Goal: Check status: Check status

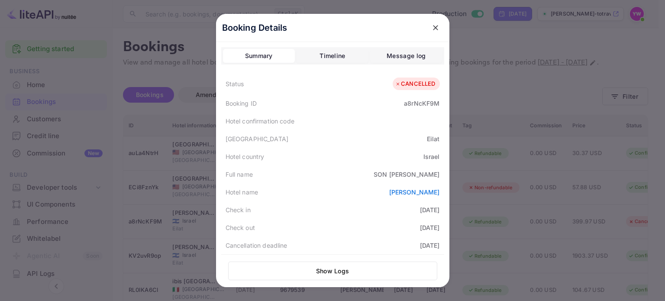
click at [435, 27] on icon "close" at bounding box center [435, 27] width 9 height 9
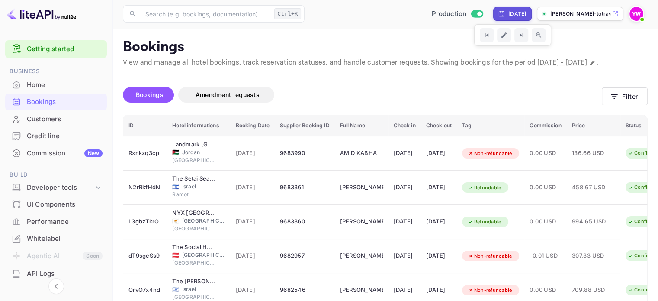
click at [153, 98] on span "Bookings" at bounding box center [150, 94] width 28 height 7
click at [616, 101] on icon "button" at bounding box center [614, 96] width 9 height 9
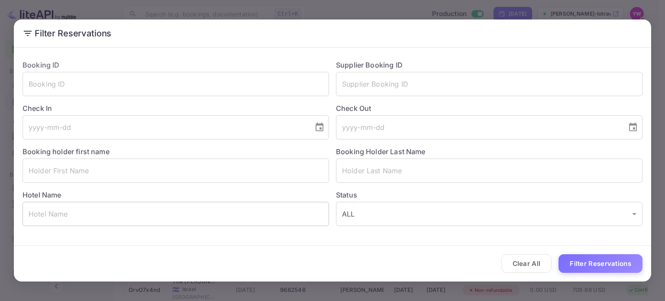
click at [130, 214] on input "text" at bounding box center [176, 214] width 306 height 24
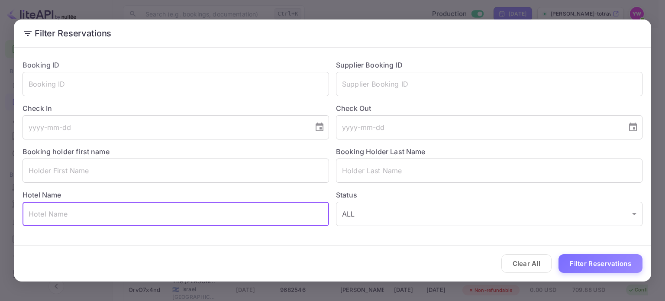
paste input "The Setai Sea of Galilee"
type input "The Setai Sea of Galilee"
click at [595, 261] on button "Filter Reservations" at bounding box center [600, 263] width 84 height 19
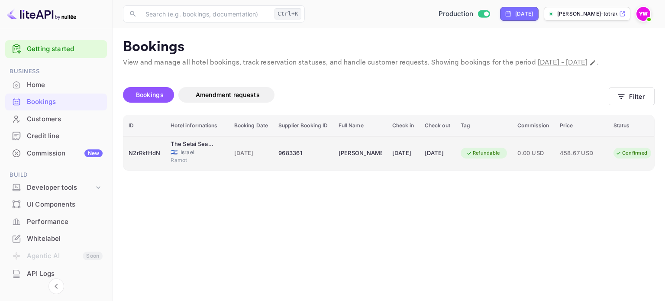
click at [311, 160] on div "9683361" at bounding box center [302, 153] width 49 height 14
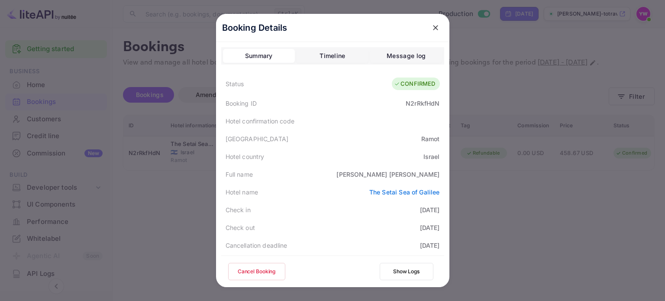
click at [436, 27] on icon "close" at bounding box center [435, 27] width 9 height 9
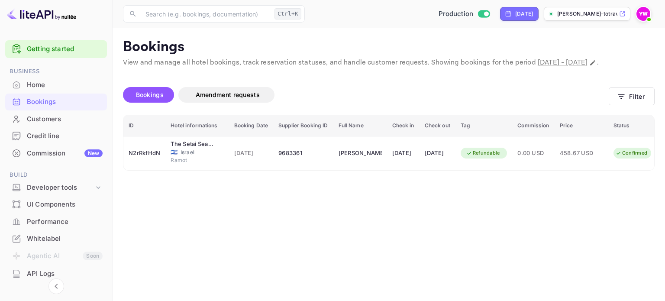
click at [43, 126] on div "Customers" at bounding box center [56, 119] width 102 height 17
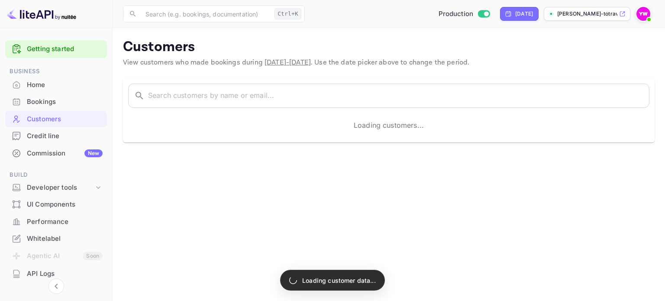
click at [39, 104] on div "Bookings" at bounding box center [65, 102] width 76 height 10
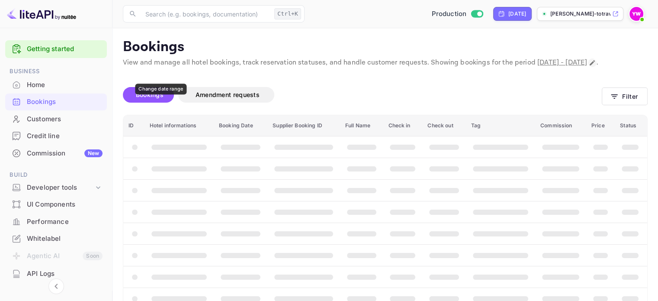
click at [589, 66] on icon "Change date range" at bounding box center [592, 62] width 7 height 7
select select "8"
select select "2025"
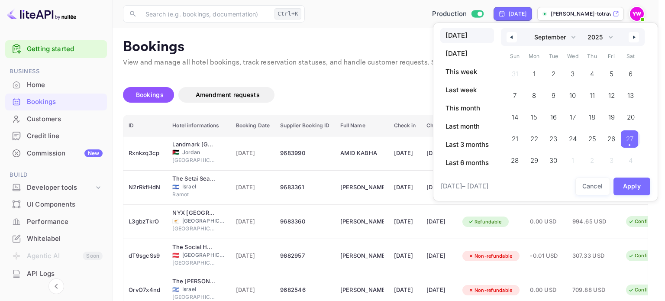
click at [621, 139] on span "27" at bounding box center [629, 138] width 17 height 17
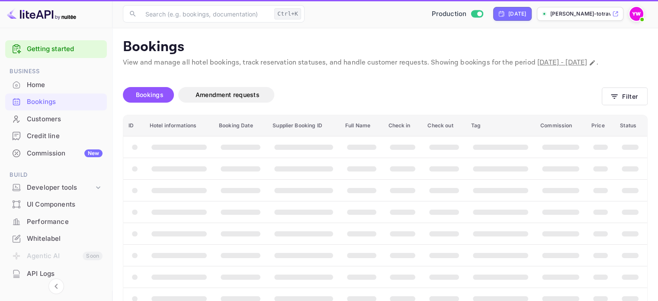
click at [631, 179] on th "booking table" at bounding box center [631, 169] width 32 height 22
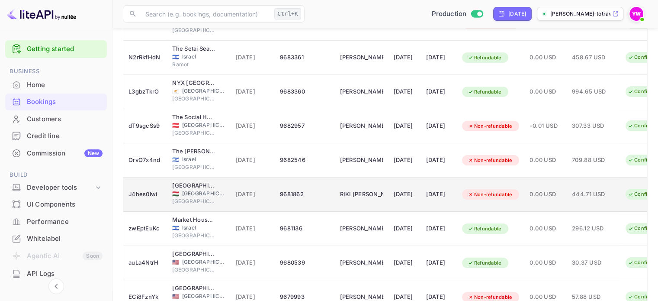
scroll to position [229, 0]
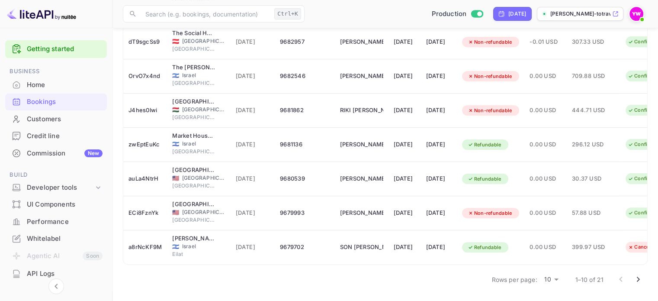
click at [639, 281] on icon "Go to next page" at bounding box center [638, 279] width 10 height 10
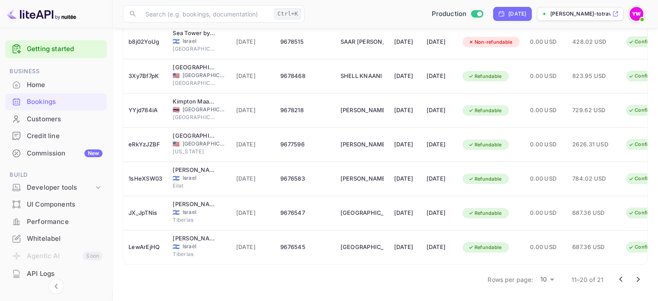
click at [638, 280] on icon "Go to next page" at bounding box center [638, 279] width 10 height 10
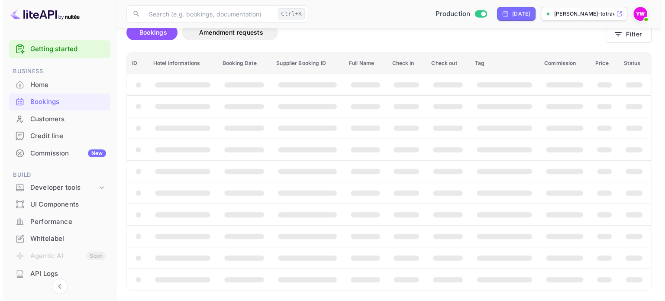
scroll to position [0, 0]
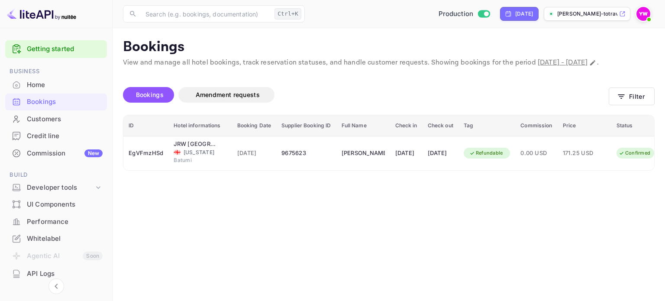
drag, startPoint x: 122, startPoint y: 257, endPoint x: 189, endPoint y: 253, distance: 67.6
click at [126, 257] on main "Bookings View and manage all hotel bookings, track reservation statuses, and ha…" at bounding box center [389, 164] width 552 height 273
click at [589, 66] on icon "Change date range" at bounding box center [592, 62] width 7 height 7
select select "8"
select select "2025"
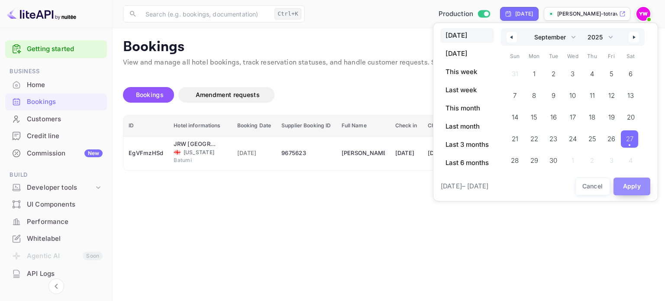
click at [625, 187] on button "Apply" at bounding box center [631, 186] width 37 height 18
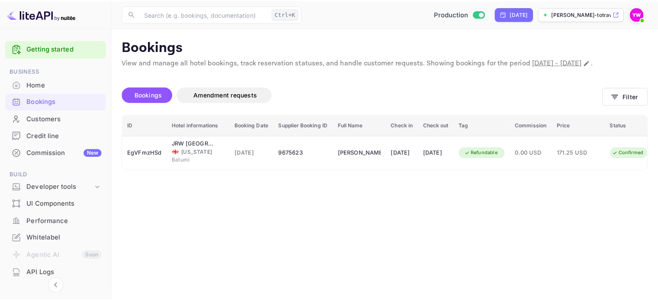
scroll to position [0, 37]
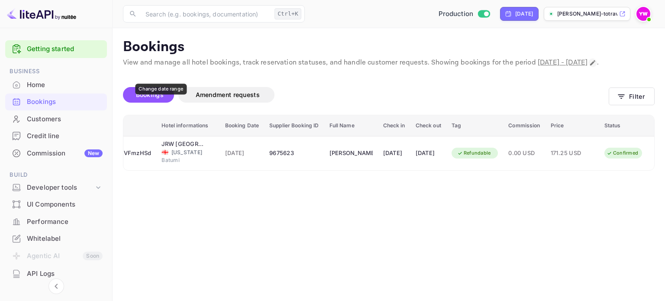
click at [589, 66] on icon "Change date range" at bounding box center [592, 62] width 7 height 7
select select "8"
select select "2025"
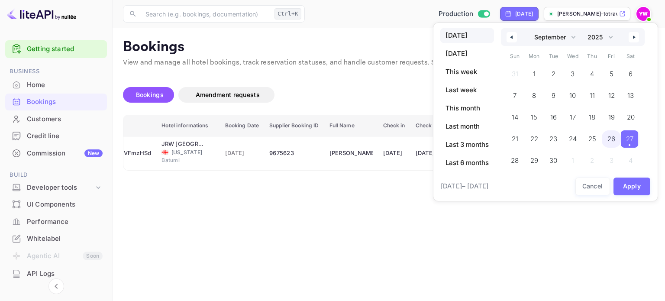
click at [610, 139] on span "26" at bounding box center [611, 139] width 8 height 16
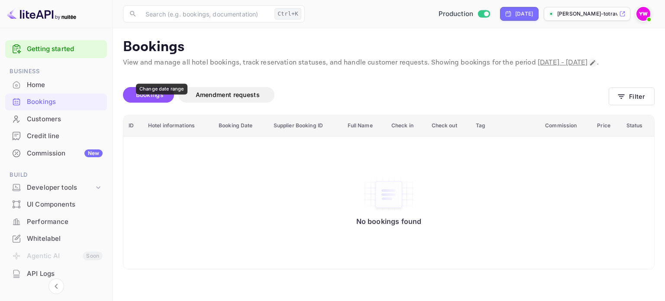
click at [589, 66] on icon "Change date range" at bounding box center [592, 62] width 7 height 7
select select "8"
select select "2025"
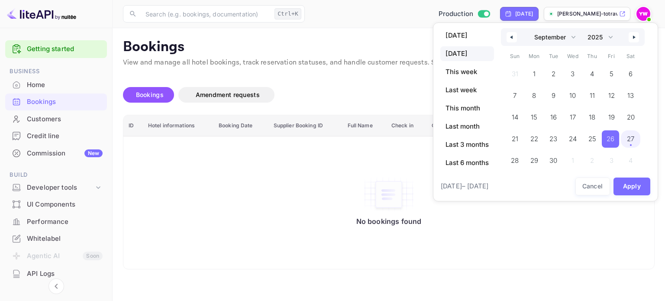
click at [633, 142] on span "27" at bounding box center [630, 139] width 7 height 16
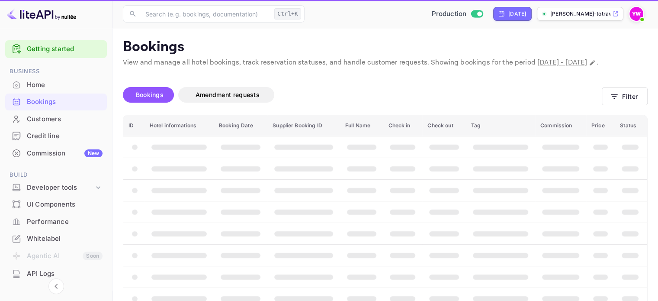
click at [627, 189] on th "booking table" at bounding box center [631, 190] width 32 height 22
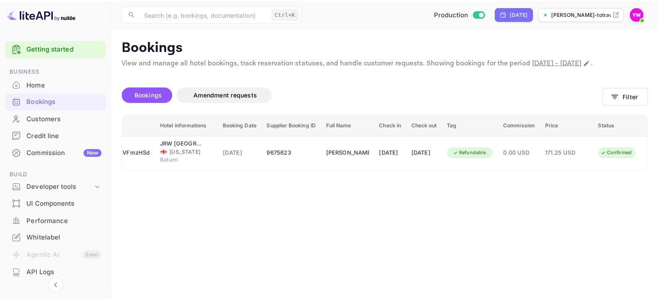
scroll to position [0, 37]
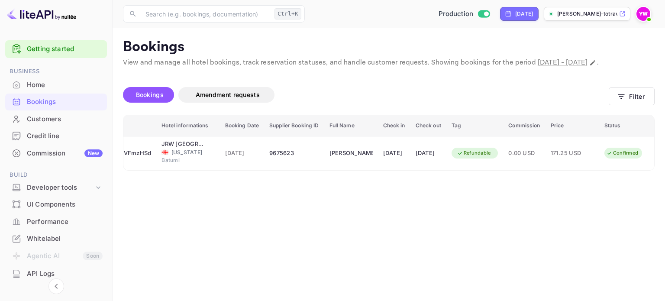
click at [644, 19] on span at bounding box center [648, 19] width 9 height 9
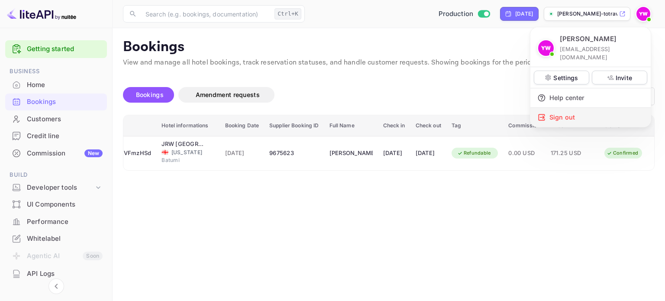
click at [554, 109] on div "Sign out" at bounding box center [590, 117] width 120 height 19
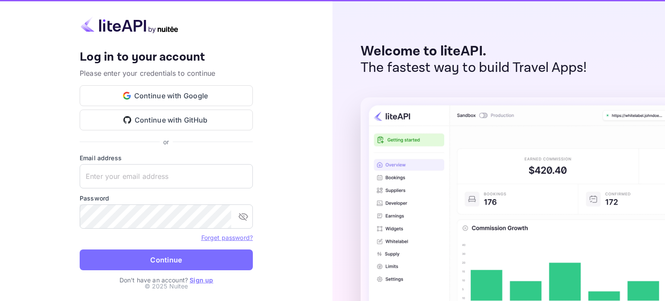
type input "yahav@skygini.com"
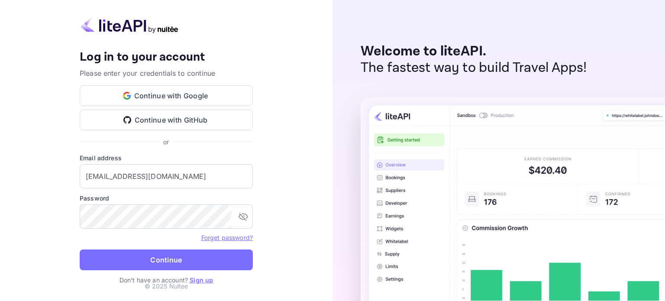
drag, startPoint x: 185, startPoint y: 261, endPoint x: 263, endPoint y: 255, distance: 78.2
click at [186, 261] on button "Continue" at bounding box center [166, 259] width 173 height 21
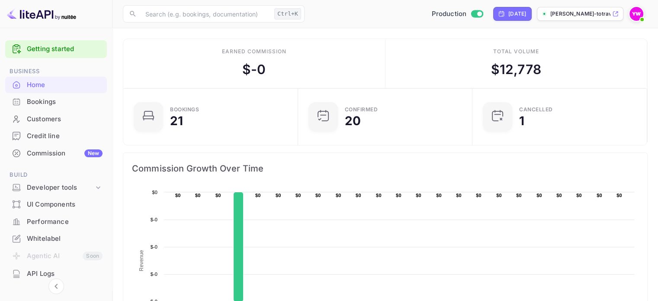
drag, startPoint x: 55, startPoint y: 103, endPoint x: 112, endPoint y: 107, distance: 56.8
click at [55, 103] on div "Bookings" at bounding box center [65, 102] width 76 height 10
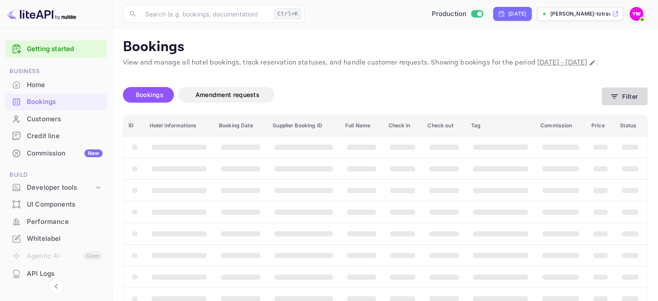
click at [632, 105] on button "Filter" at bounding box center [625, 96] width 46 height 18
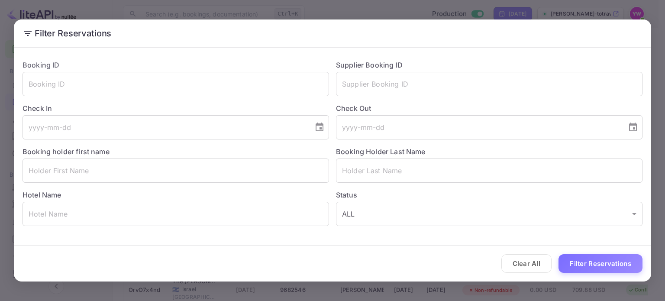
click at [658, 37] on div "Filter Reservations Booking ID ​ Supplier Booking ID ​ Check In ​ Check Out ​ B…" at bounding box center [332, 150] width 665 height 301
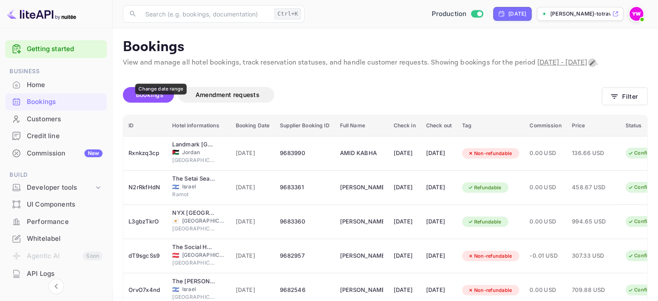
click at [588, 67] on button "Change date range" at bounding box center [592, 62] width 9 height 9
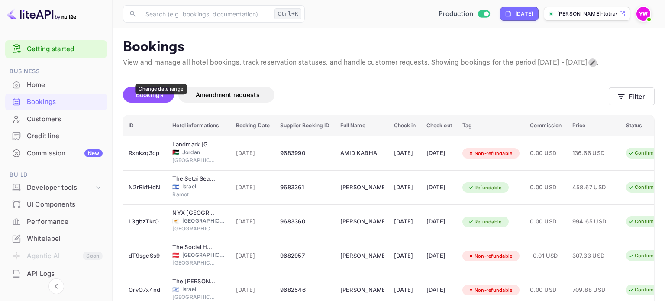
select select "8"
select select "2025"
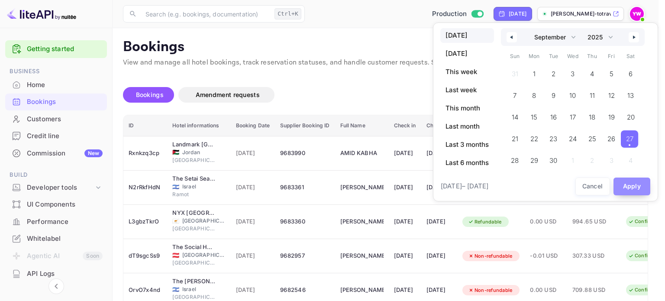
click at [635, 187] on button "Apply" at bounding box center [631, 186] width 37 height 18
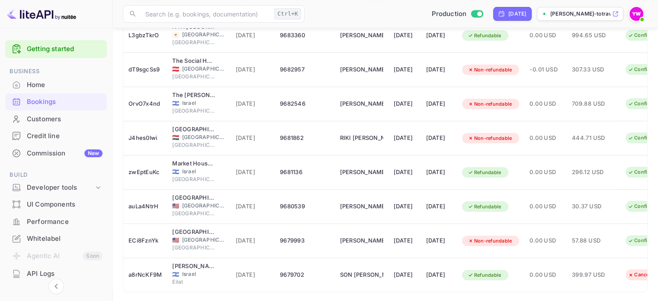
scroll to position [229, 0]
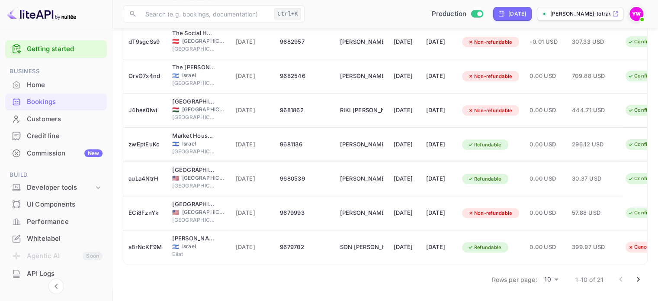
click at [638, 279] on icon "Go to next page" at bounding box center [638, 279] width 10 height 10
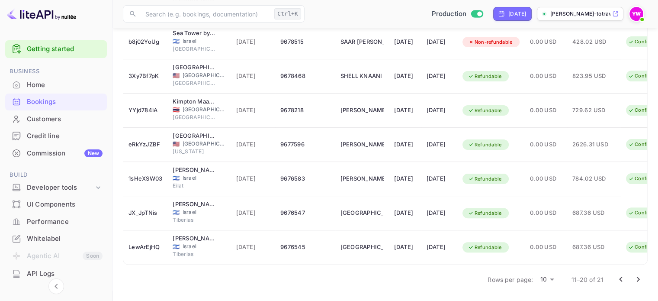
click at [618, 280] on icon "Go to previous page" at bounding box center [621, 279] width 10 height 10
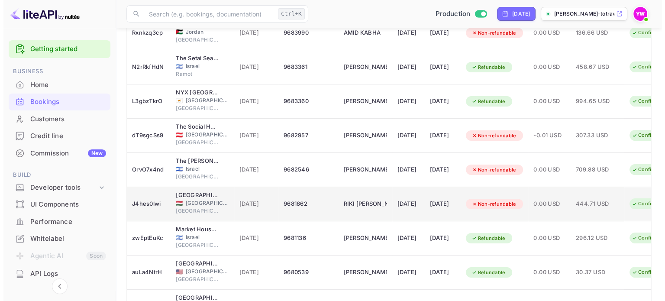
scroll to position [100, 0]
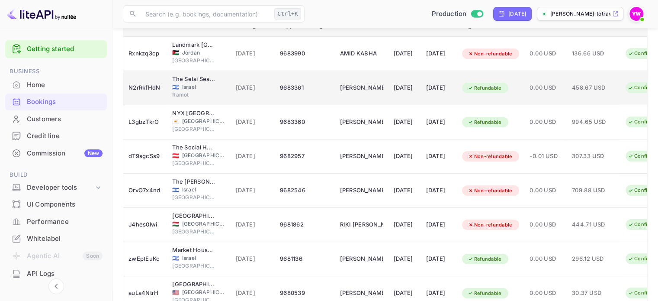
click at [195, 91] on span "Israel" at bounding box center [203, 87] width 43 height 8
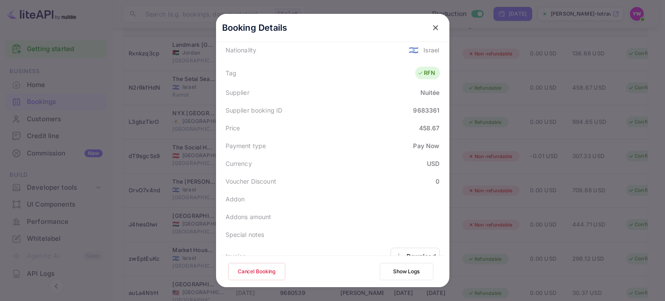
scroll to position [258, 0]
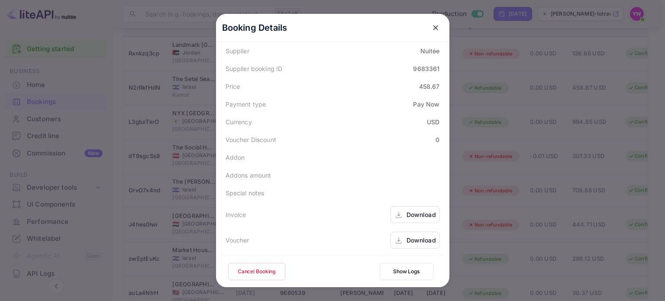
click at [412, 237] on div "Download" at bounding box center [420, 239] width 29 height 9
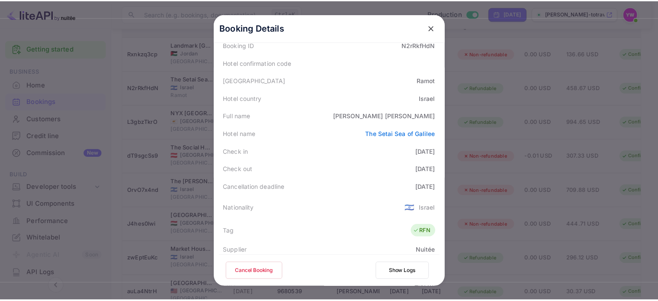
scroll to position [0, 0]
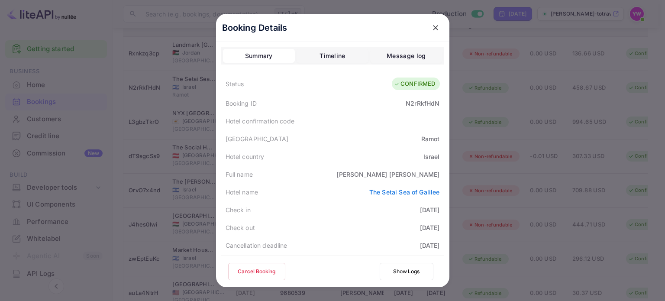
click at [431, 27] on icon "close" at bounding box center [435, 27] width 9 height 9
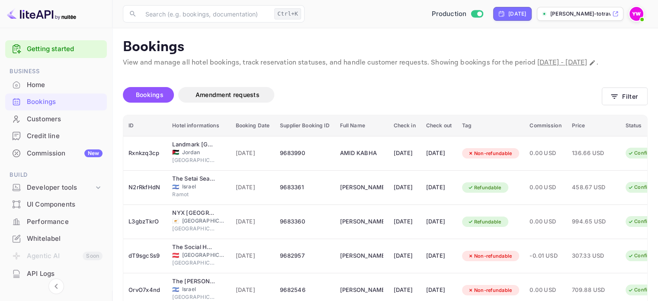
click at [59, 121] on div "Customers" at bounding box center [65, 119] width 76 height 10
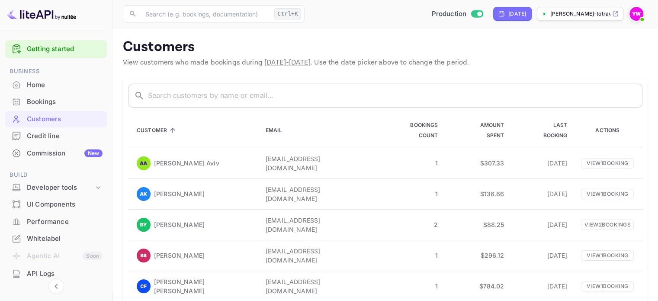
click at [55, 101] on div "Bookings" at bounding box center [65, 102] width 76 height 10
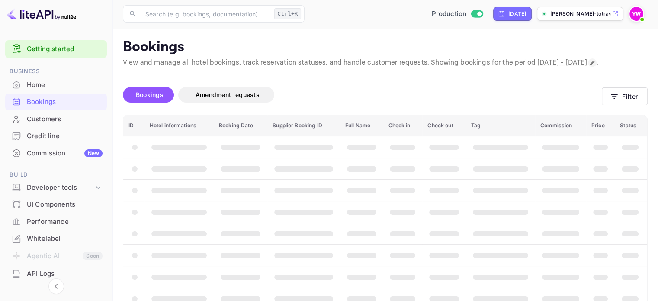
click at [589, 66] on icon "Change date range" at bounding box center [592, 62] width 7 height 7
select select "8"
select select "2025"
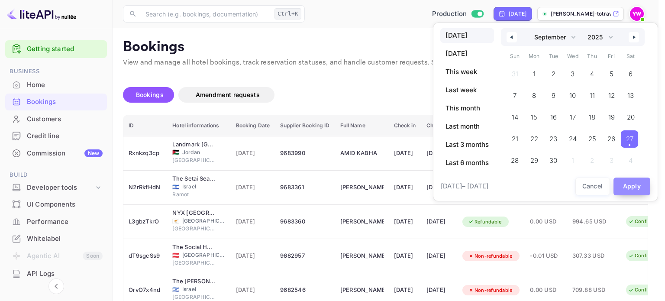
click at [631, 190] on button "Apply" at bounding box center [631, 186] width 37 height 18
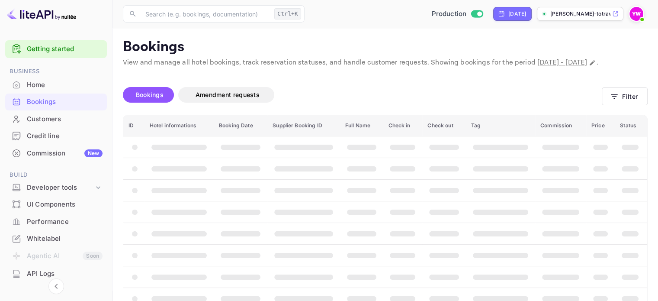
click at [364, 78] on div "Unsaved Changes Bookings Amendment requests Filter ID Hotel informations Bookin…" at bounding box center [380, 210] width 535 height 285
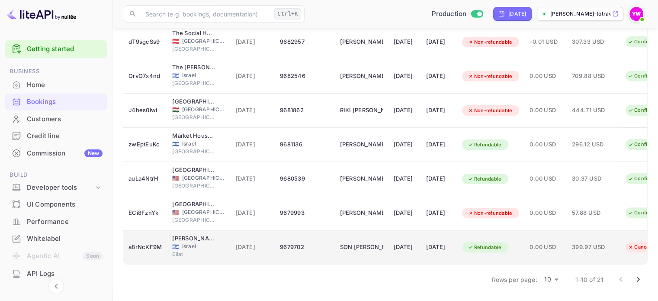
scroll to position [229, 0]
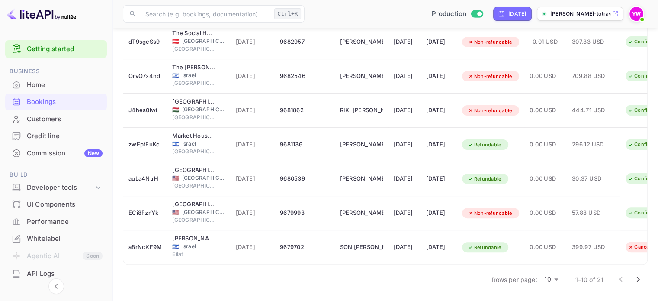
click at [644, 282] on button "Go to next page" at bounding box center [638, 278] width 17 height 17
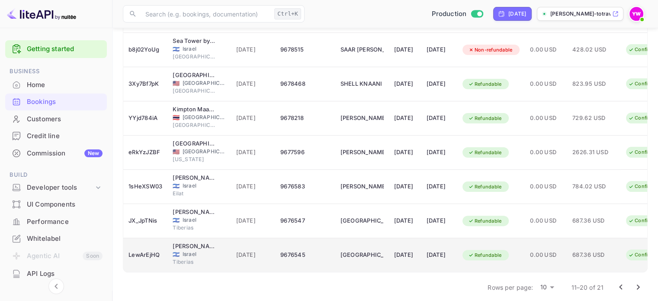
scroll to position [216, 0]
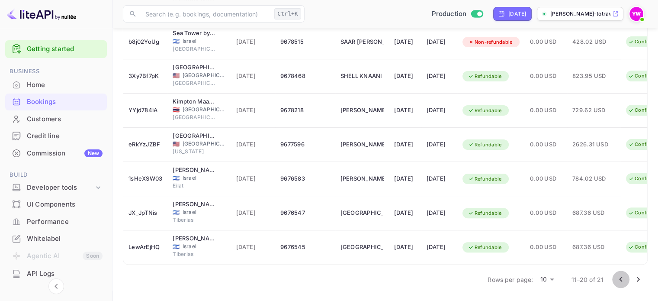
click at [621, 284] on icon "Go to previous page" at bounding box center [621, 279] width 10 height 10
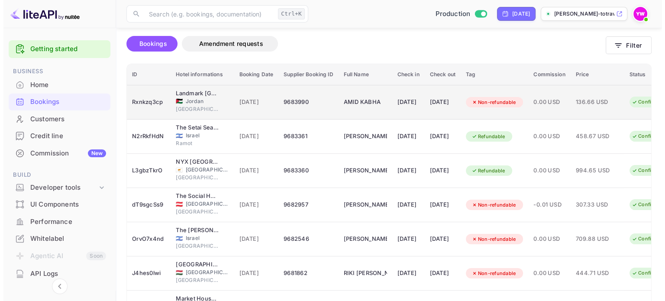
scroll to position [43, 0]
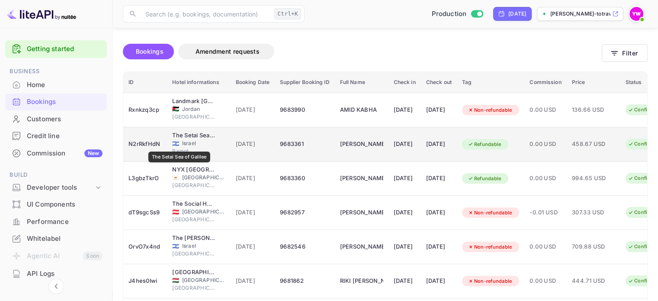
click at [180, 140] on div "The Setai Sea of Galilee" at bounding box center [193, 135] width 43 height 9
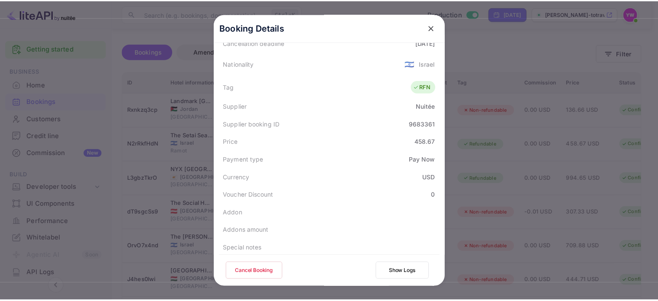
scroll to position [216, 0]
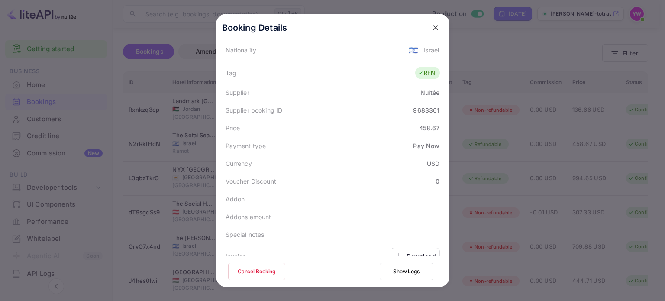
click at [431, 29] on icon "close" at bounding box center [435, 27] width 9 height 9
